Goal: Book appointment/travel/reservation

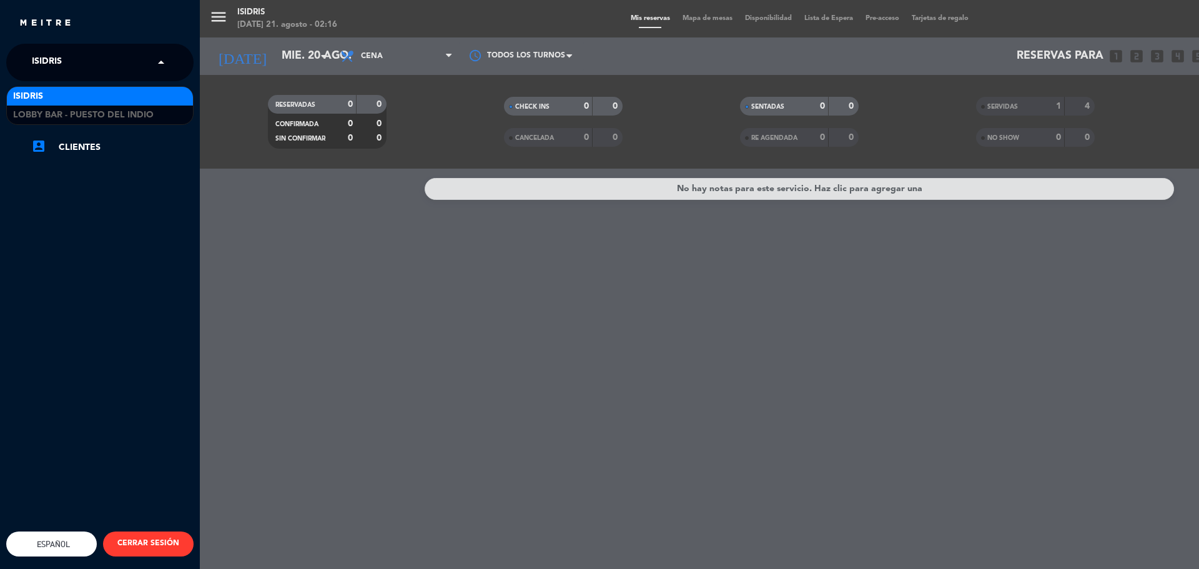
click at [54, 62] on span "isidris" at bounding box center [47, 62] width 30 height 26
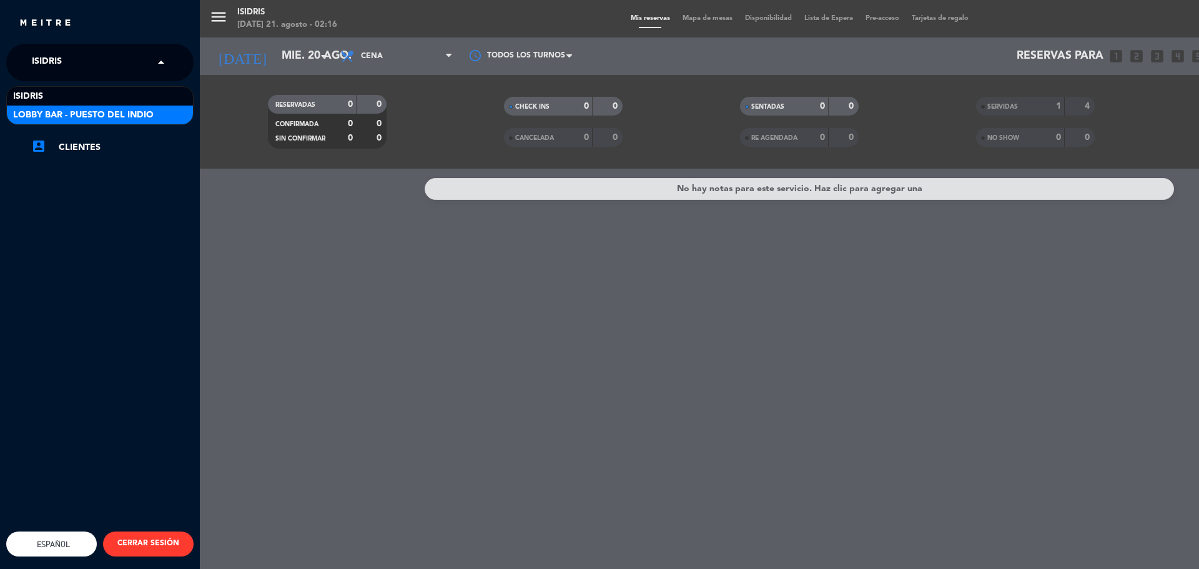
click at [36, 119] on span "Lobby Bar - Puesto del Indio" at bounding box center [83, 115] width 140 height 14
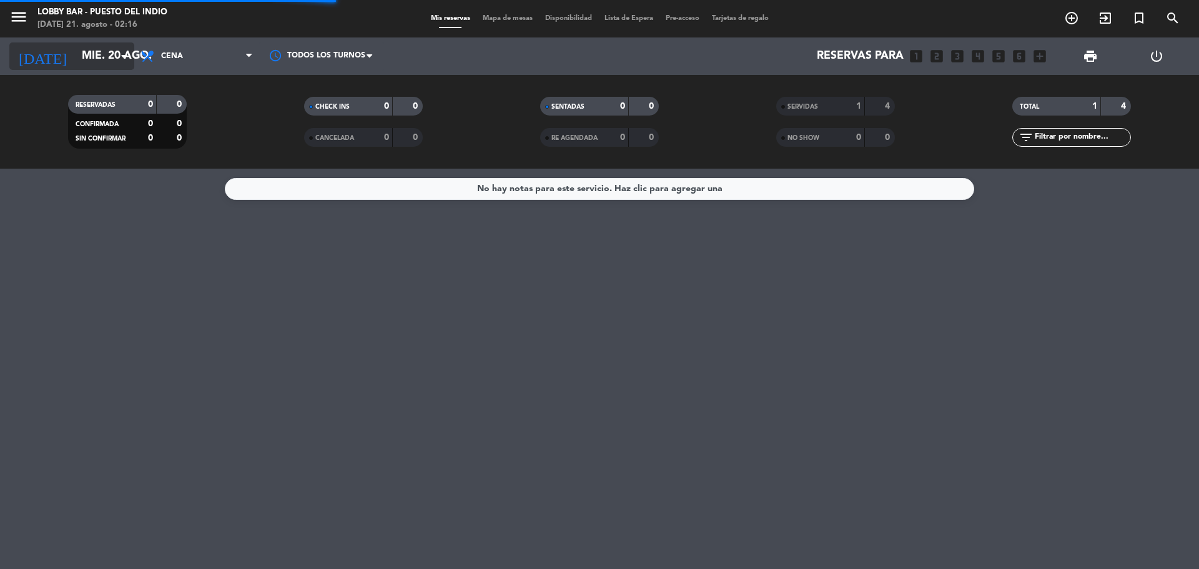
click at [97, 60] on input "mié. 20 ago." at bounding box center [148, 56] width 145 height 25
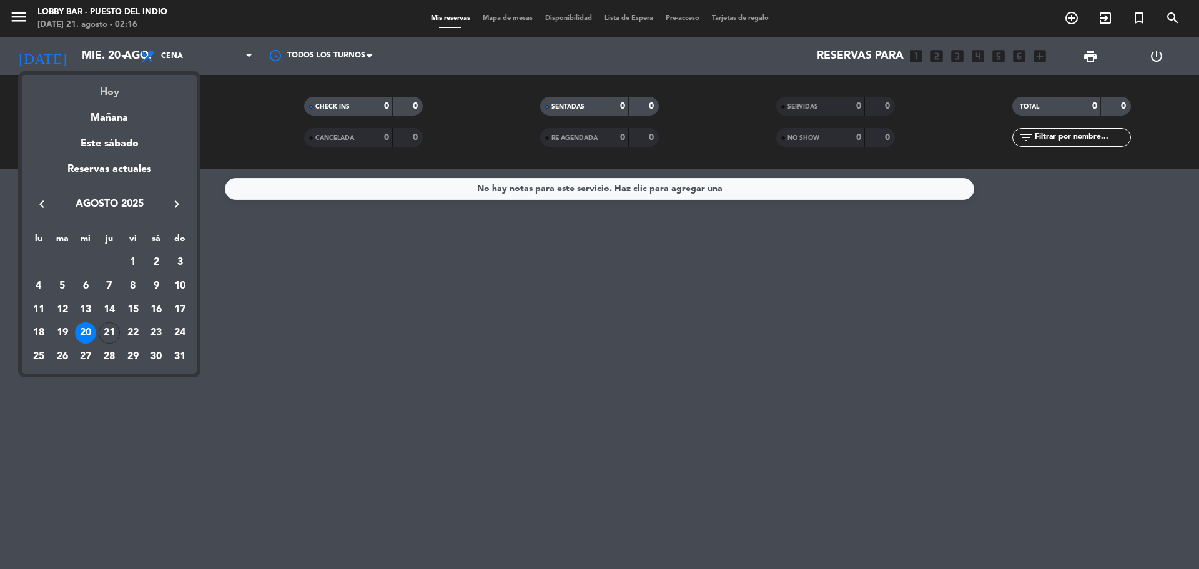
click at [105, 89] on div "Hoy" at bounding box center [109, 88] width 175 height 26
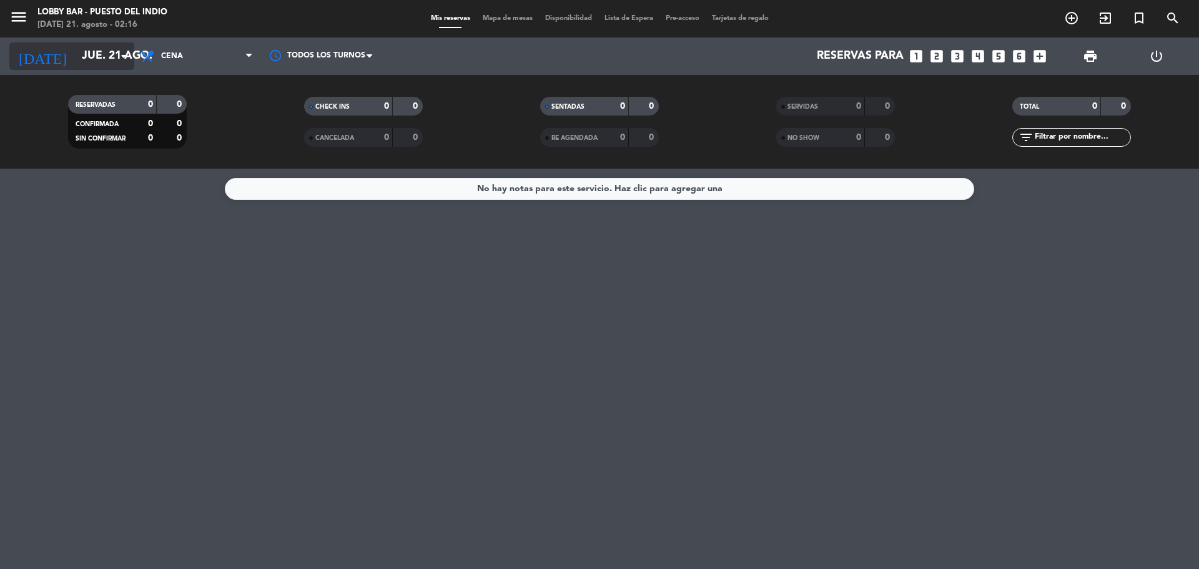
click at [72, 69] on div "[DATE] [DATE] arrow_drop_down" at bounding box center [71, 55] width 125 height 27
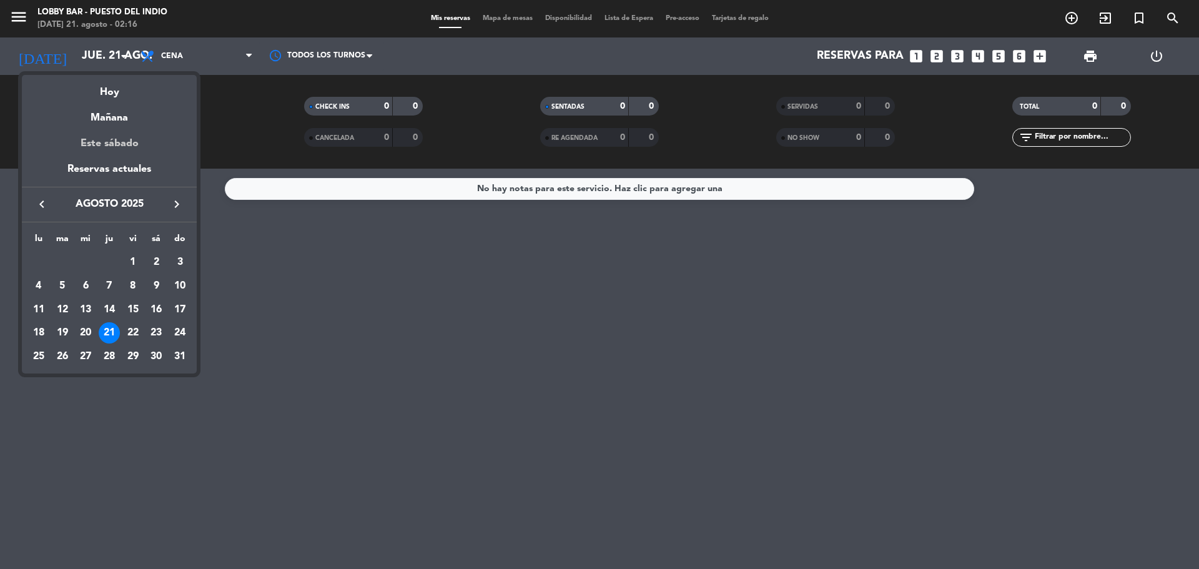
click at [91, 140] on div "Este sábado" at bounding box center [109, 143] width 175 height 35
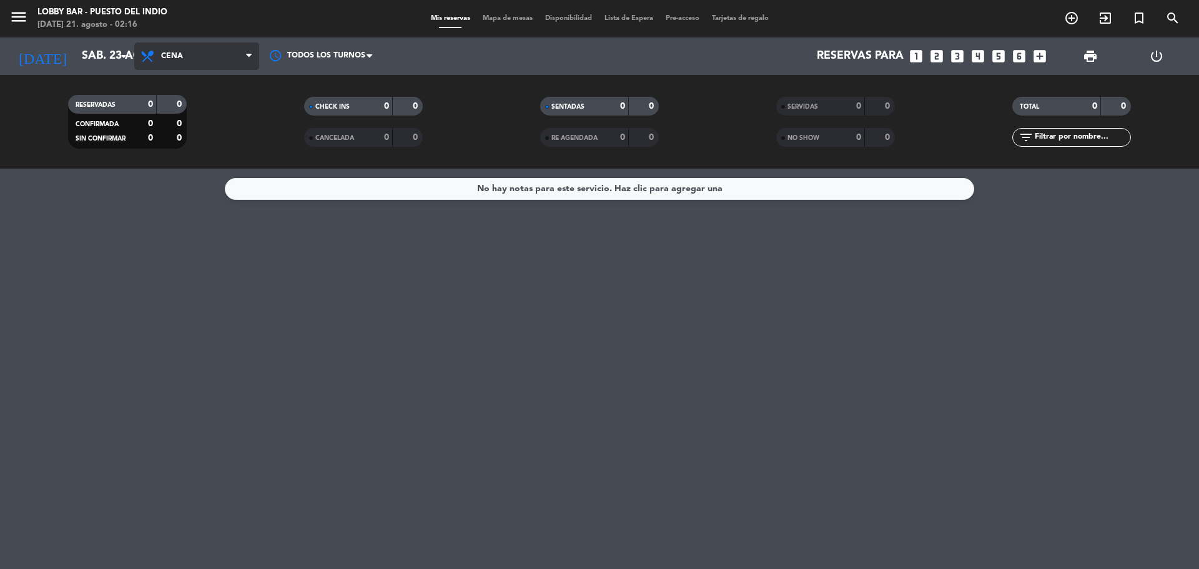
click at [164, 64] on span "Cena" at bounding box center [196, 55] width 125 height 27
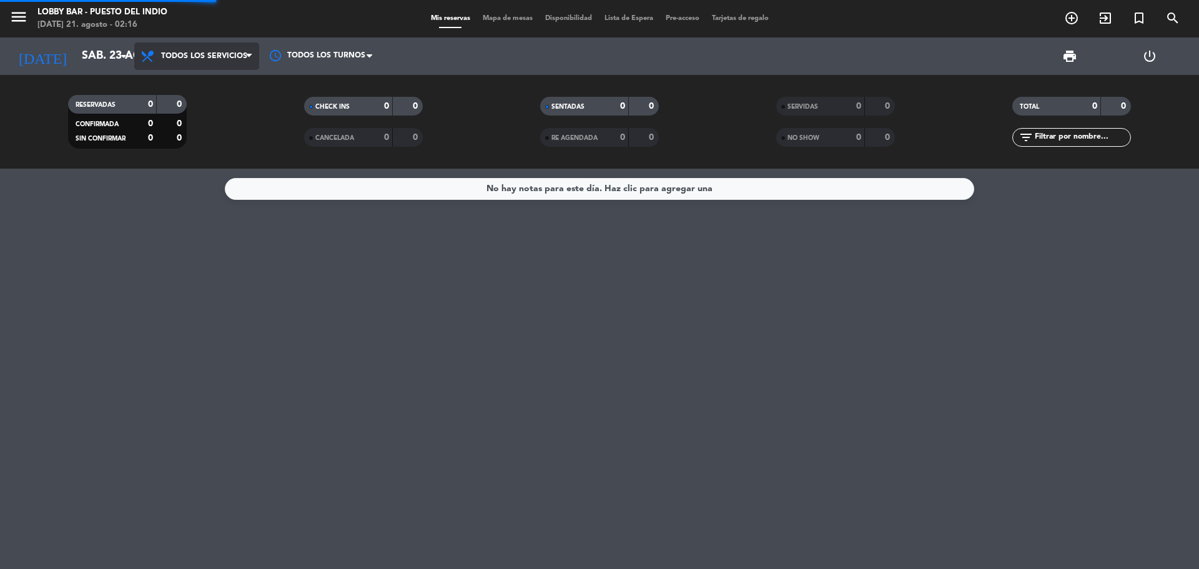
click at [157, 87] on div "menu Lobby Bar - Puesto del Indio [DATE] 21. agosto - 02:16 Mis reservas Mapa d…" at bounding box center [599, 84] width 1199 height 169
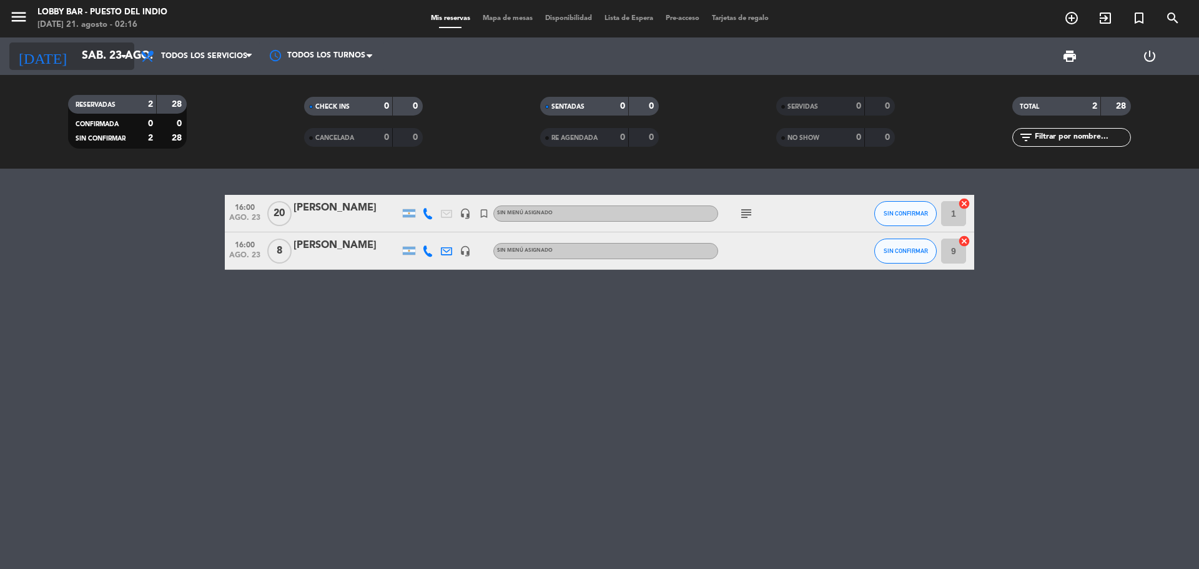
click at [77, 49] on input "sáb. 23 ago." at bounding box center [148, 56] width 145 height 25
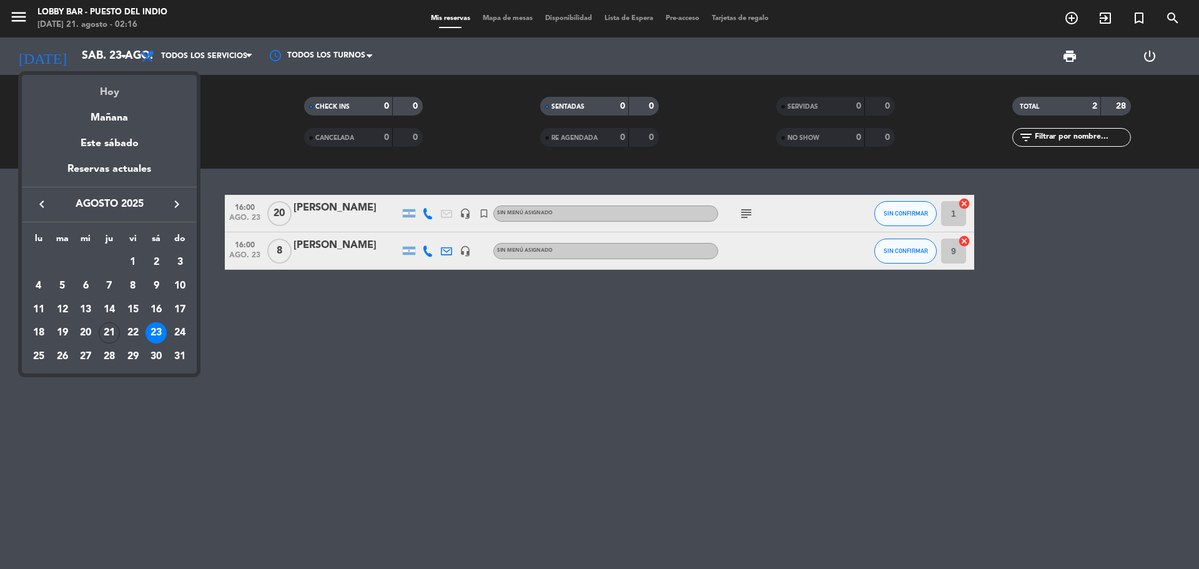
click at [110, 90] on div "Hoy" at bounding box center [109, 88] width 175 height 26
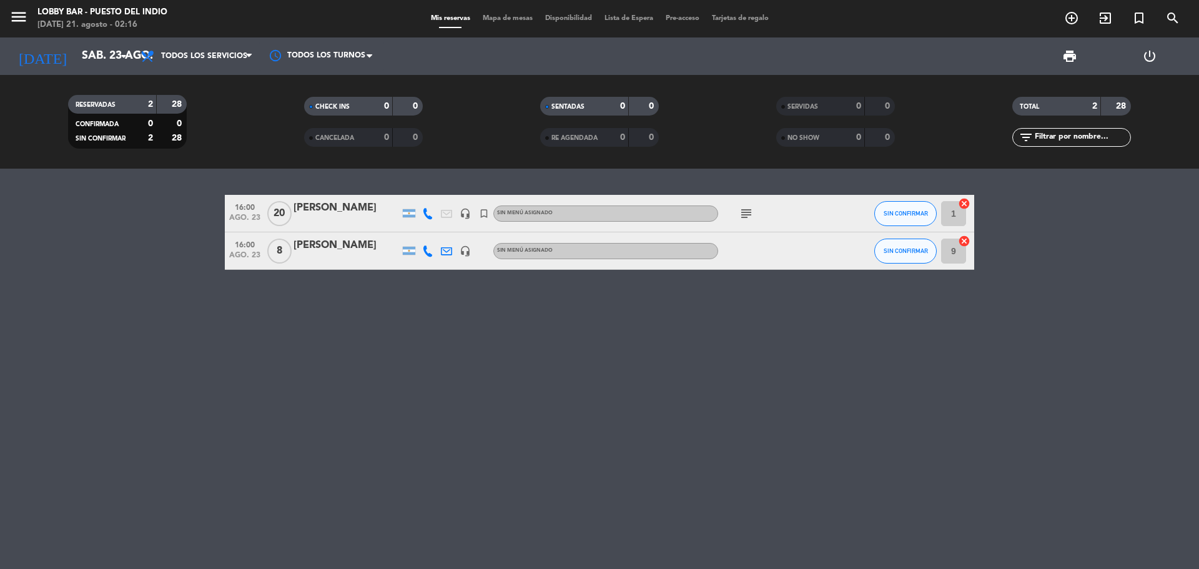
type input "jue. 21 ago."
